Goal: Information Seeking & Learning: Learn about a topic

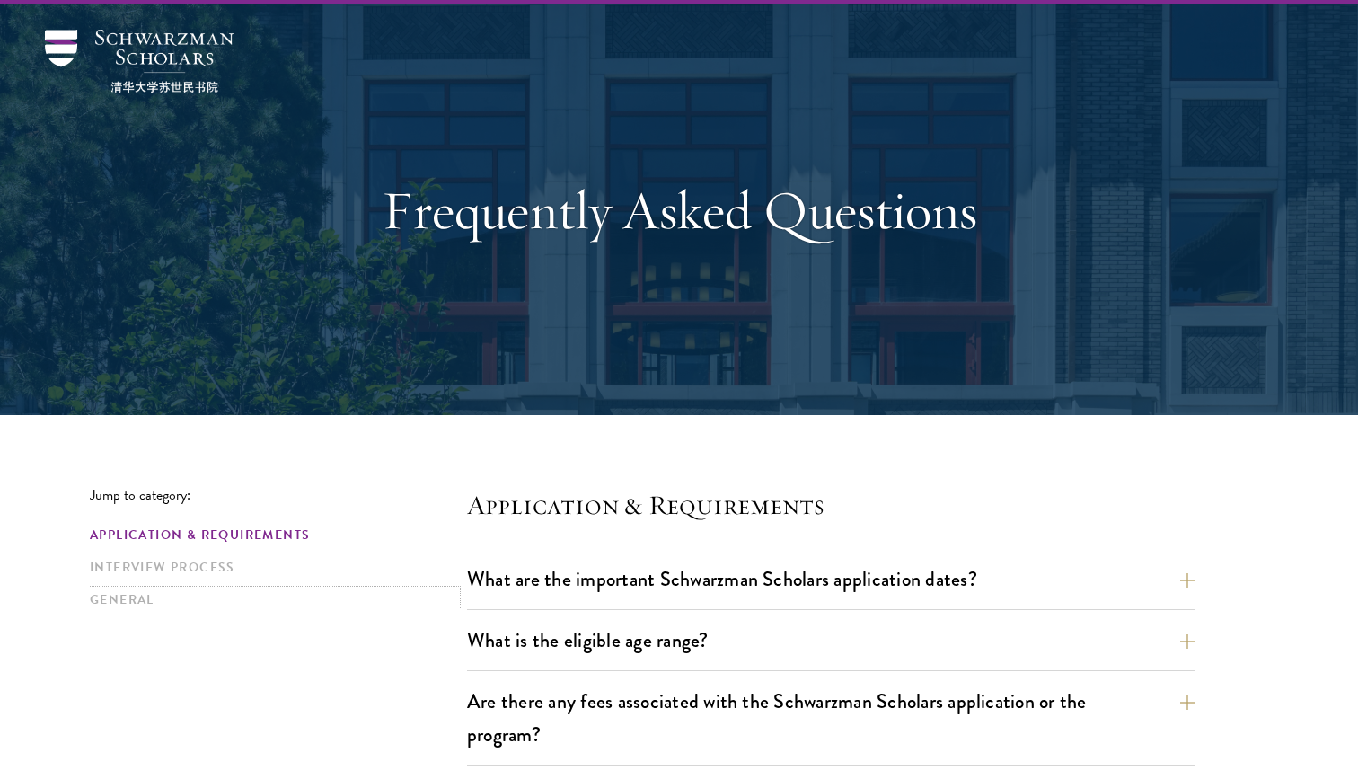
scroll to position [81, 0]
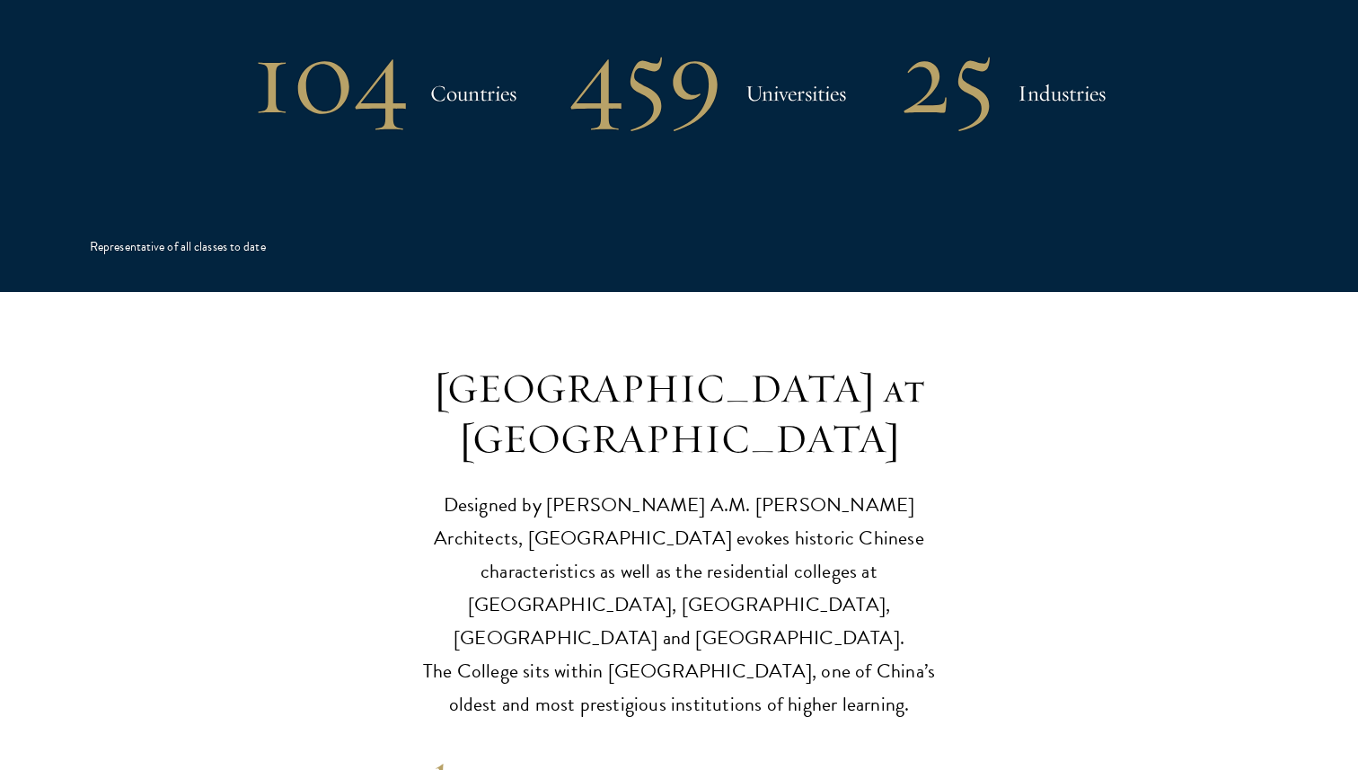
scroll to position [3992, 0]
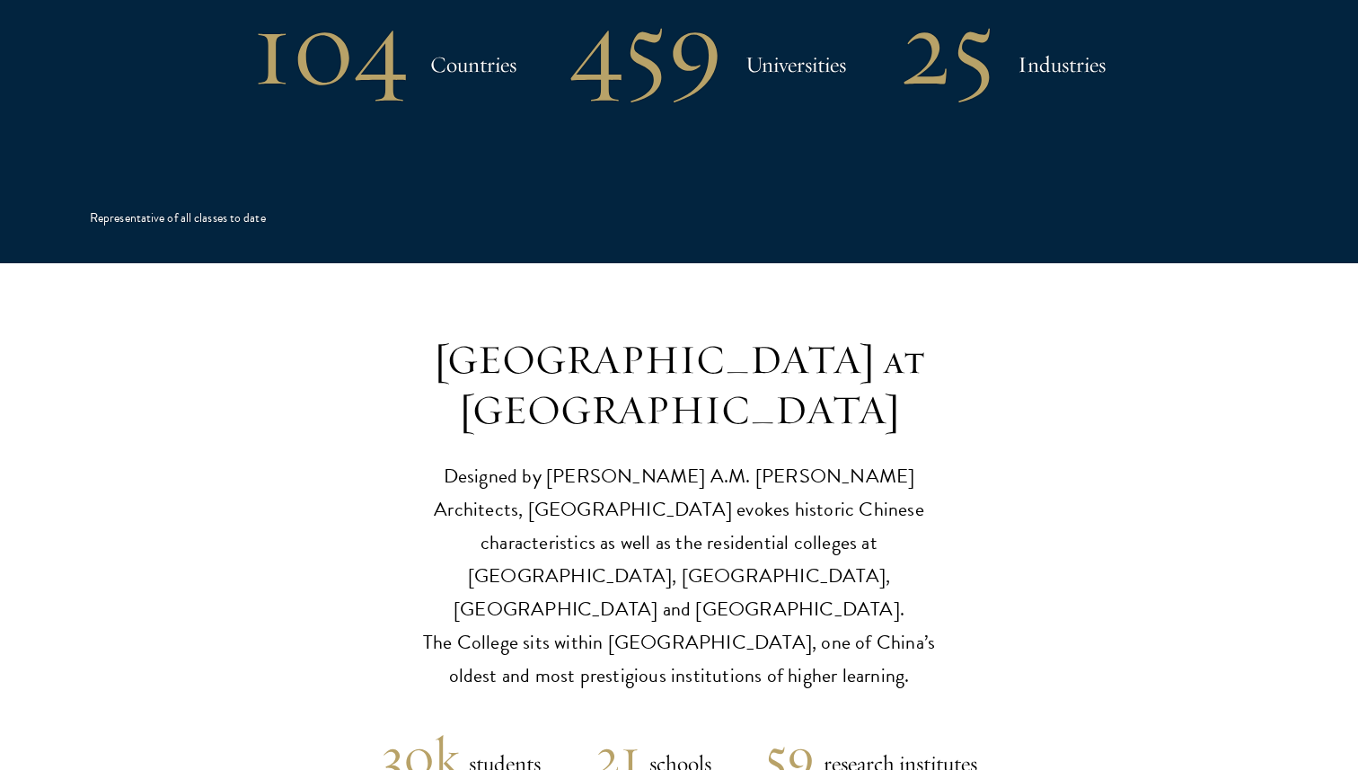
click at [788, 335] on h3 "[GEOGRAPHIC_DATA] at [GEOGRAPHIC_DATA]" at bounding box center [678, 385] width 557 height 101
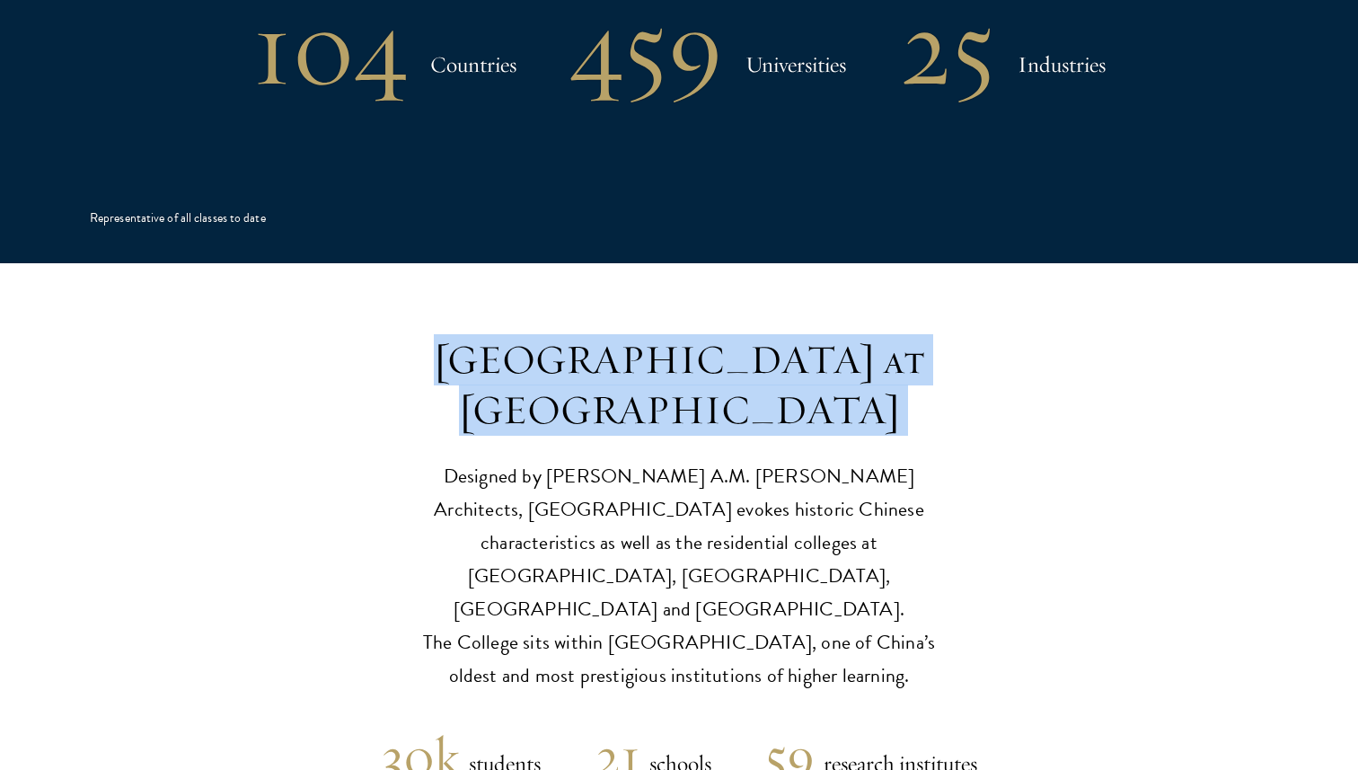
click at [764, 460] on p "Designed by [PERSON_NAME] A.M. [PERSON_NAME] Architects, [GEOGRAPHIC_DATA] evok…" at bounding box center [678, 576] width 557 height 233
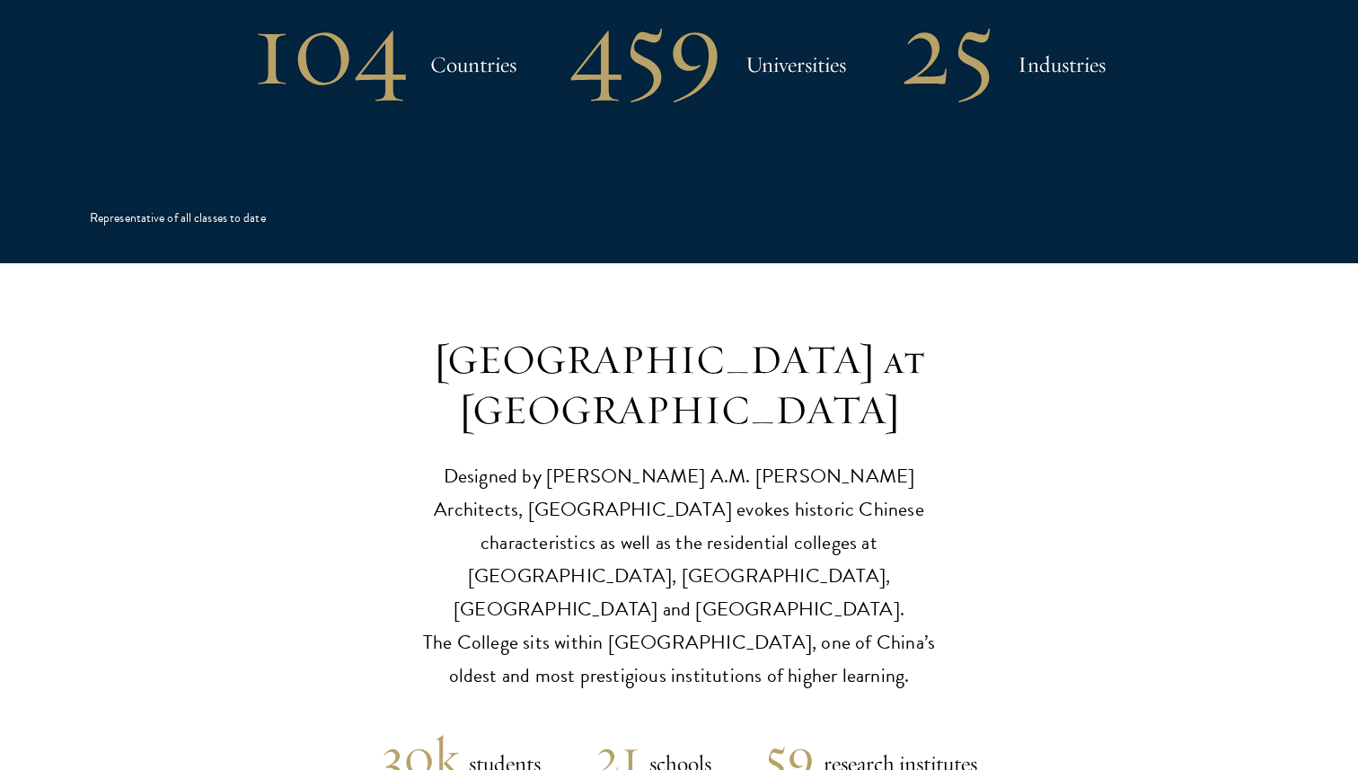
click at [764, 460] on p "Designed by [PERSON_NAME] A.M. [PERSON_NAME] Architects, [GEOGRAPHIC_DATA] evok…" at bounding box center [678, 576] width 557 height 233
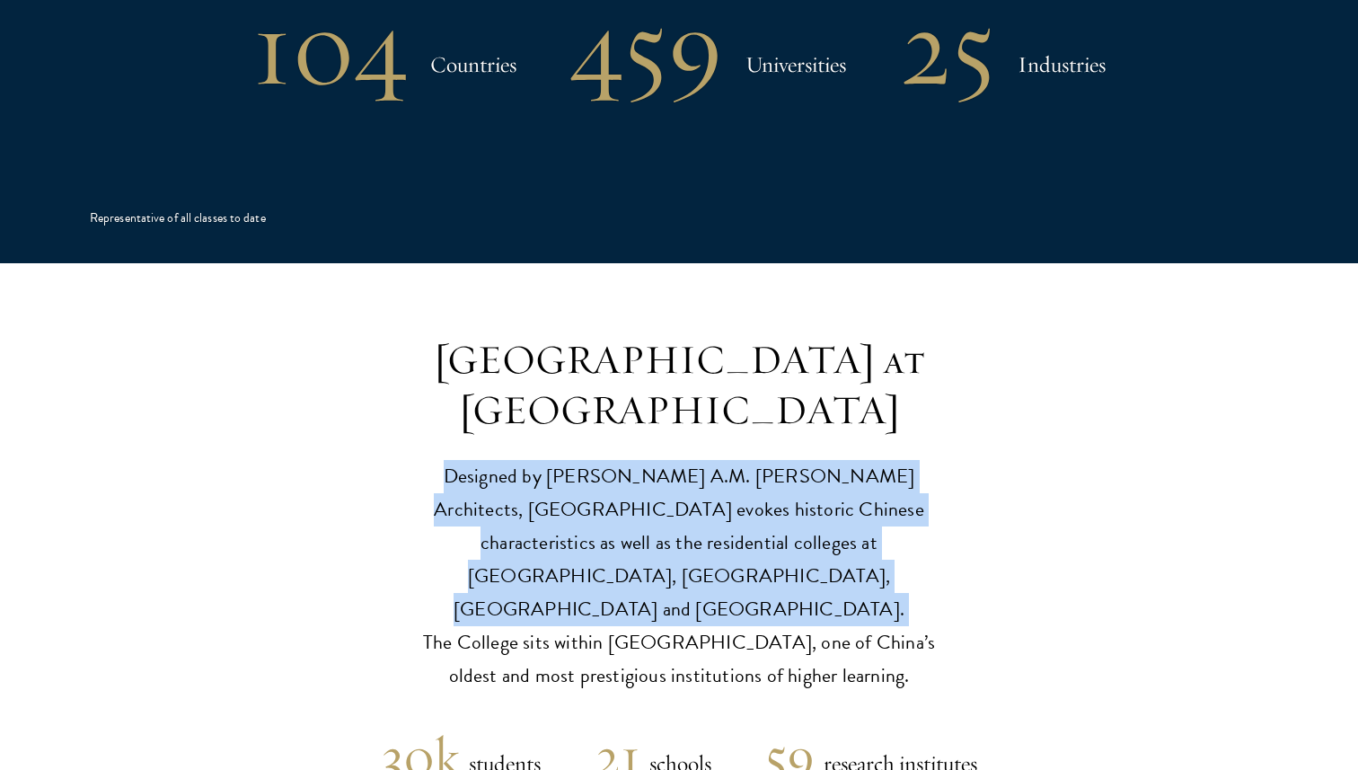
click at [738, 489] on p "Designed by [PERSON_NAME] A.M. [PERSON_NAME] Architects, [GEOGRAPHIC_DATA] evok…" at bounding box center [678, 576] width 557 height 233
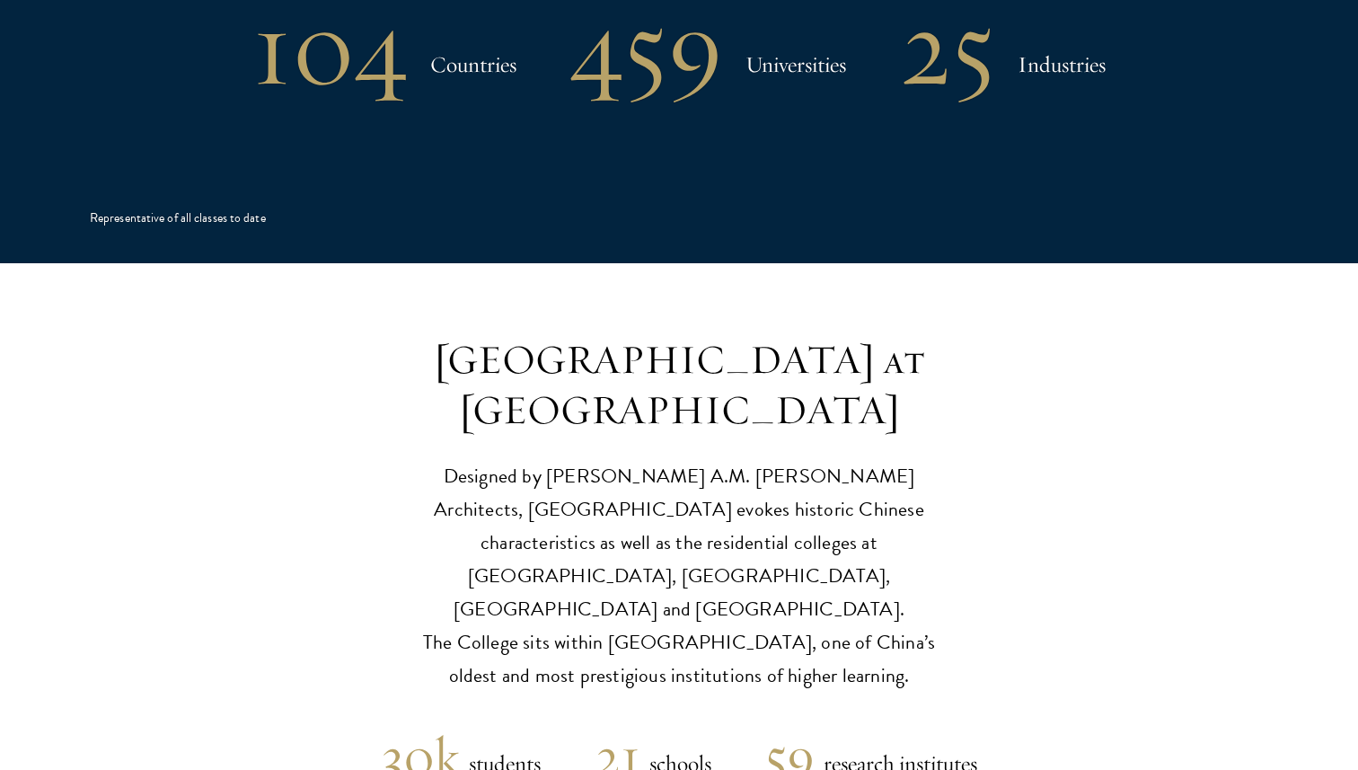
click at [738, 489] on p "Designed by [PERSON_NAME] A.M. [PERSON_NAME] Architects, [GEOGRAPHIC_DATA] evok…" at bounding box center [678, 576] width 557 height 233
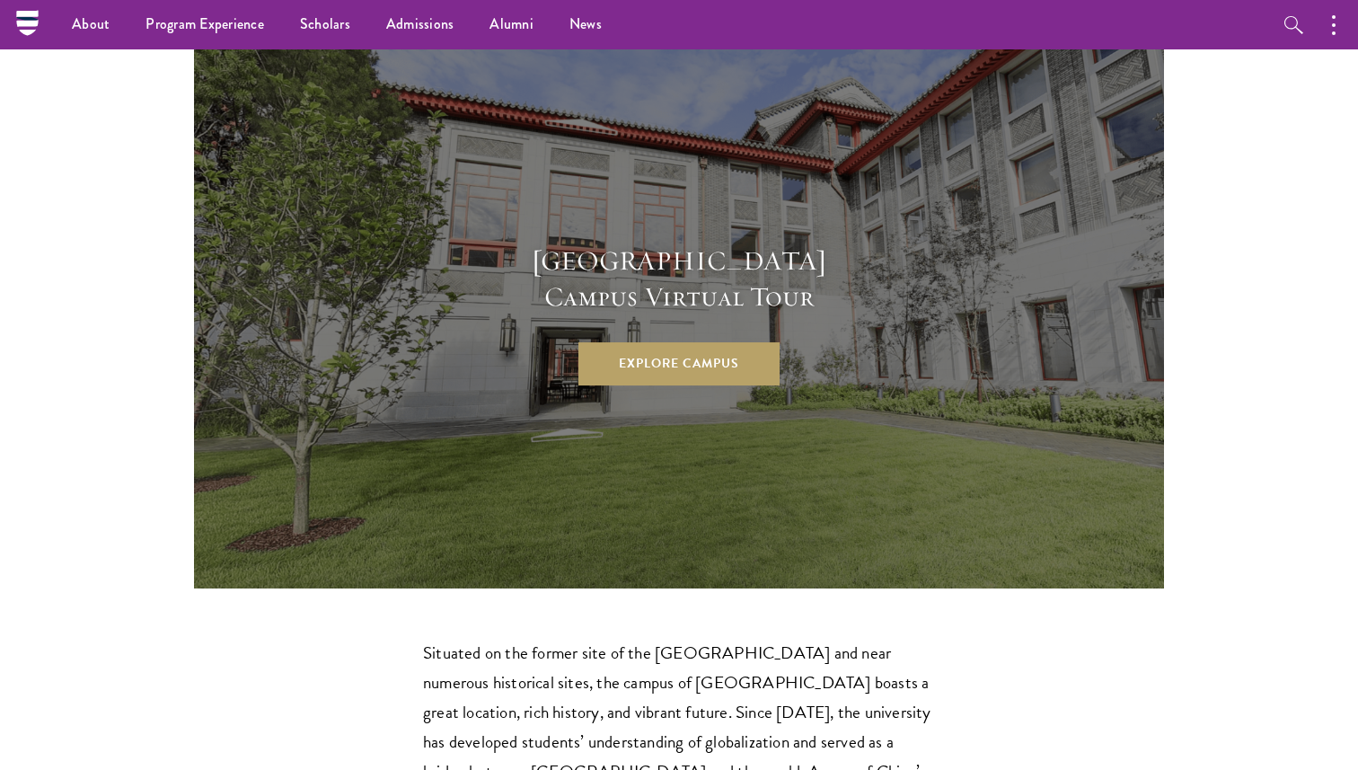
scroll to position [4735, 0]
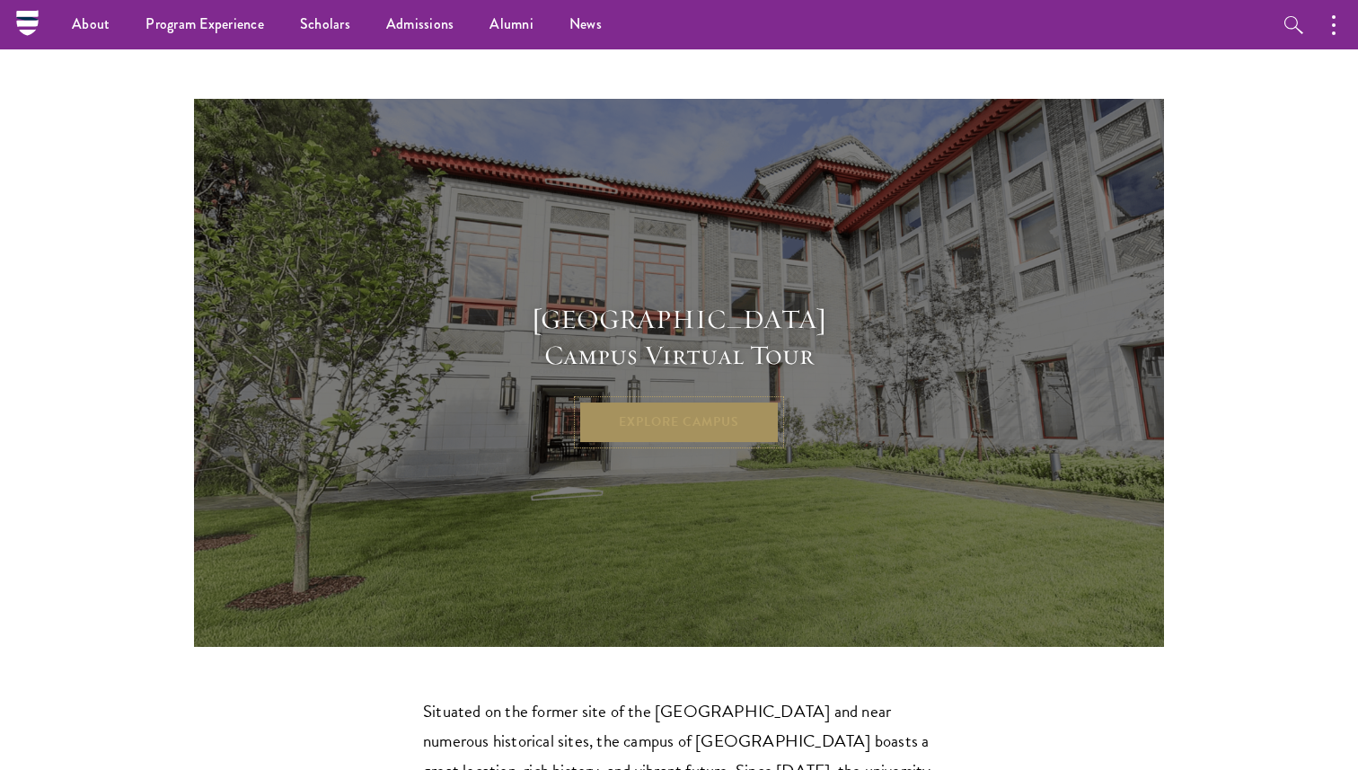
click at [708, 400] on link "Explore Campus" at bounding box center [678, 421] width 201 height 43
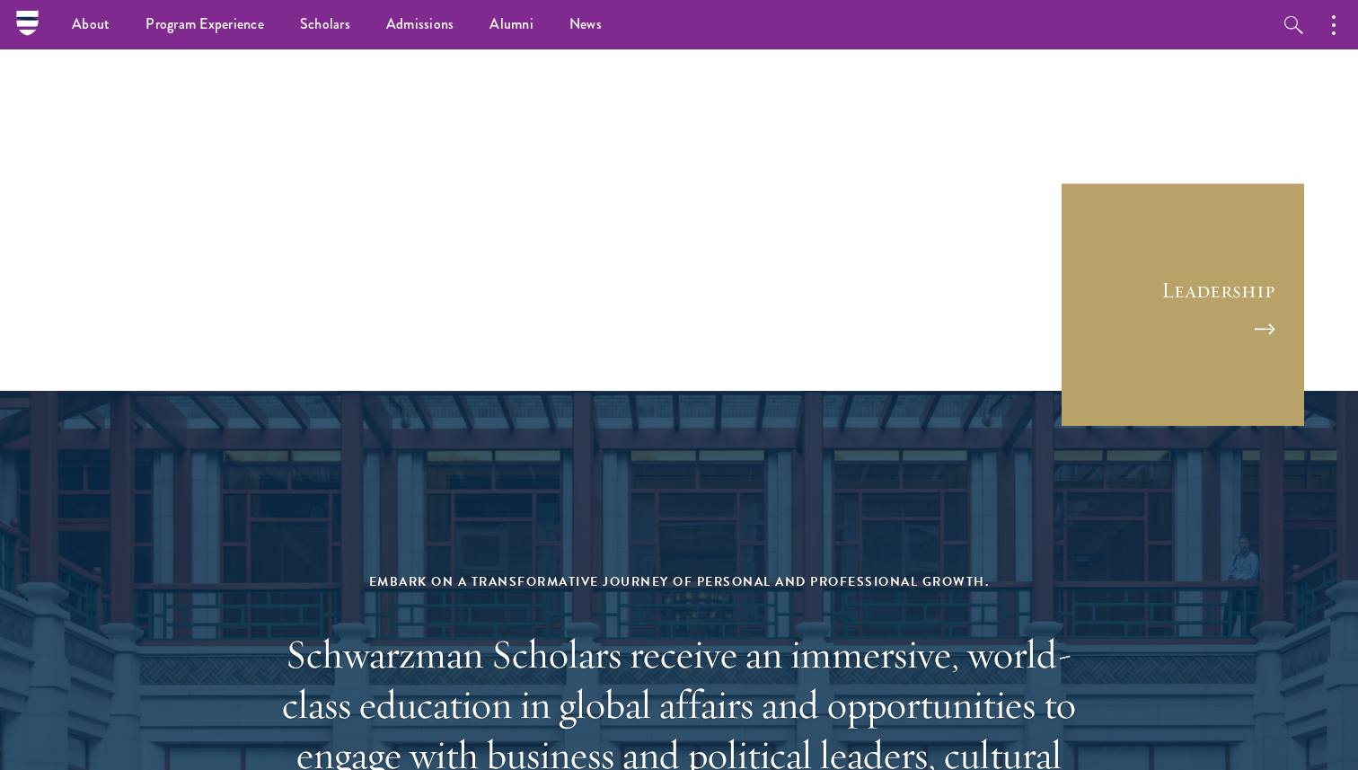
scroll to position [6610, 0]
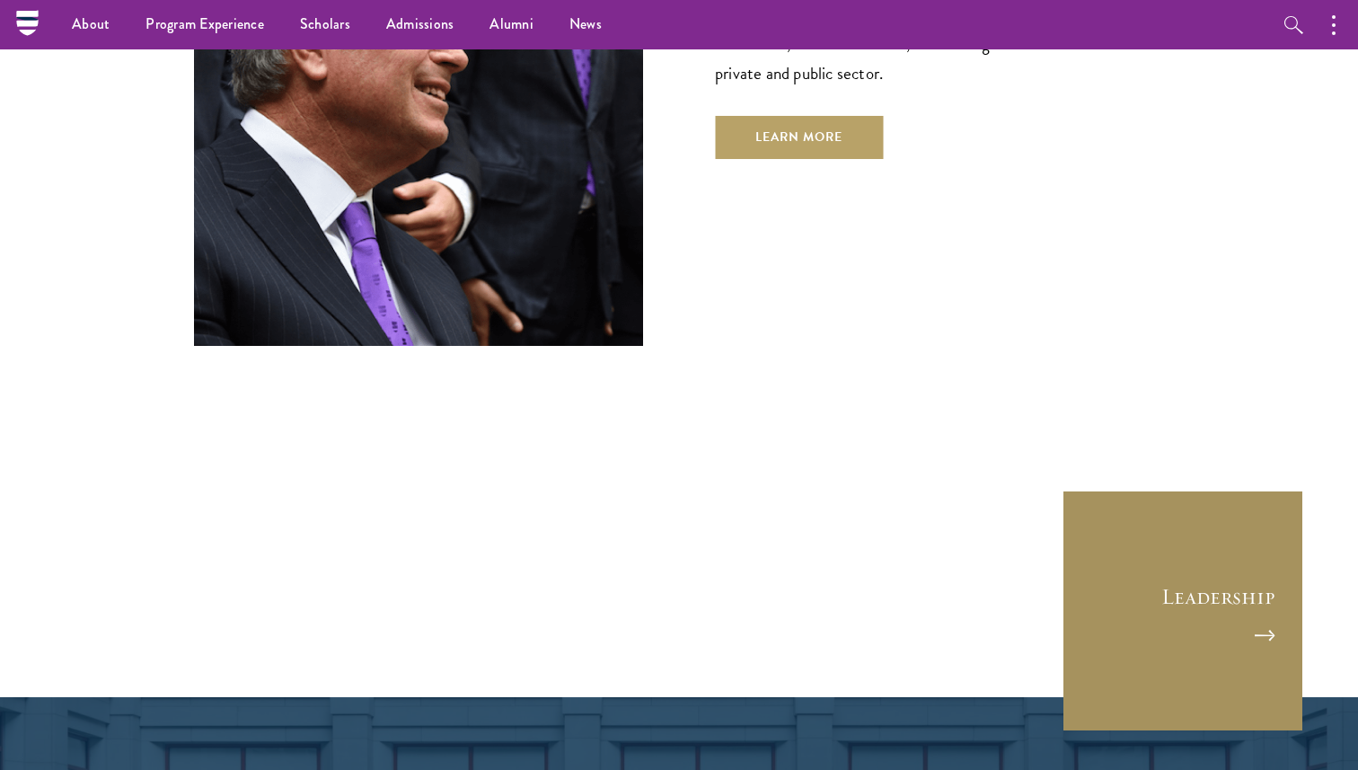
click at [1187, 489] on link "Leadership" at bounding box center [1182, 610] width 242 height 242
